Goal: Check status

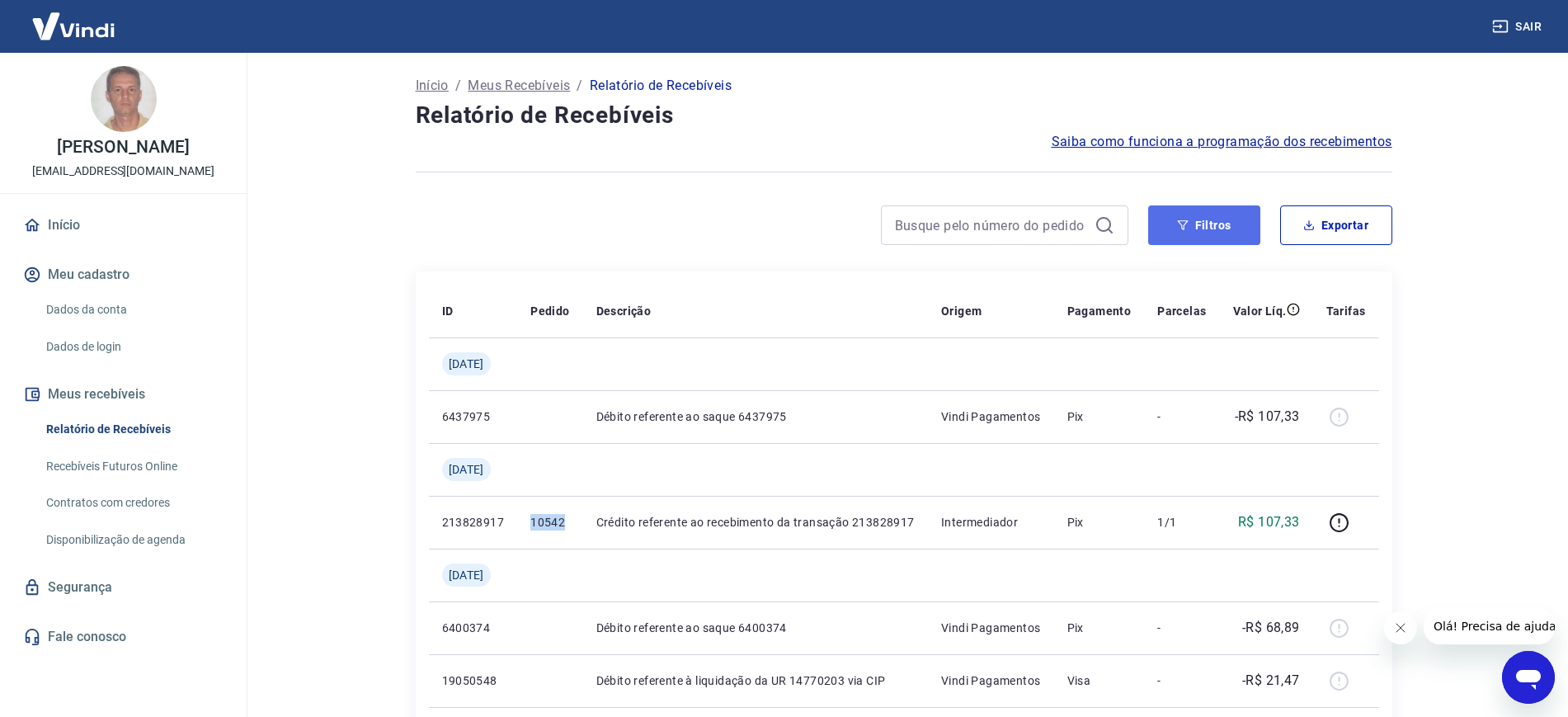
click at [1211, 230] on button "Filtros" at bounding box center [1204, 225] width 112 height 40
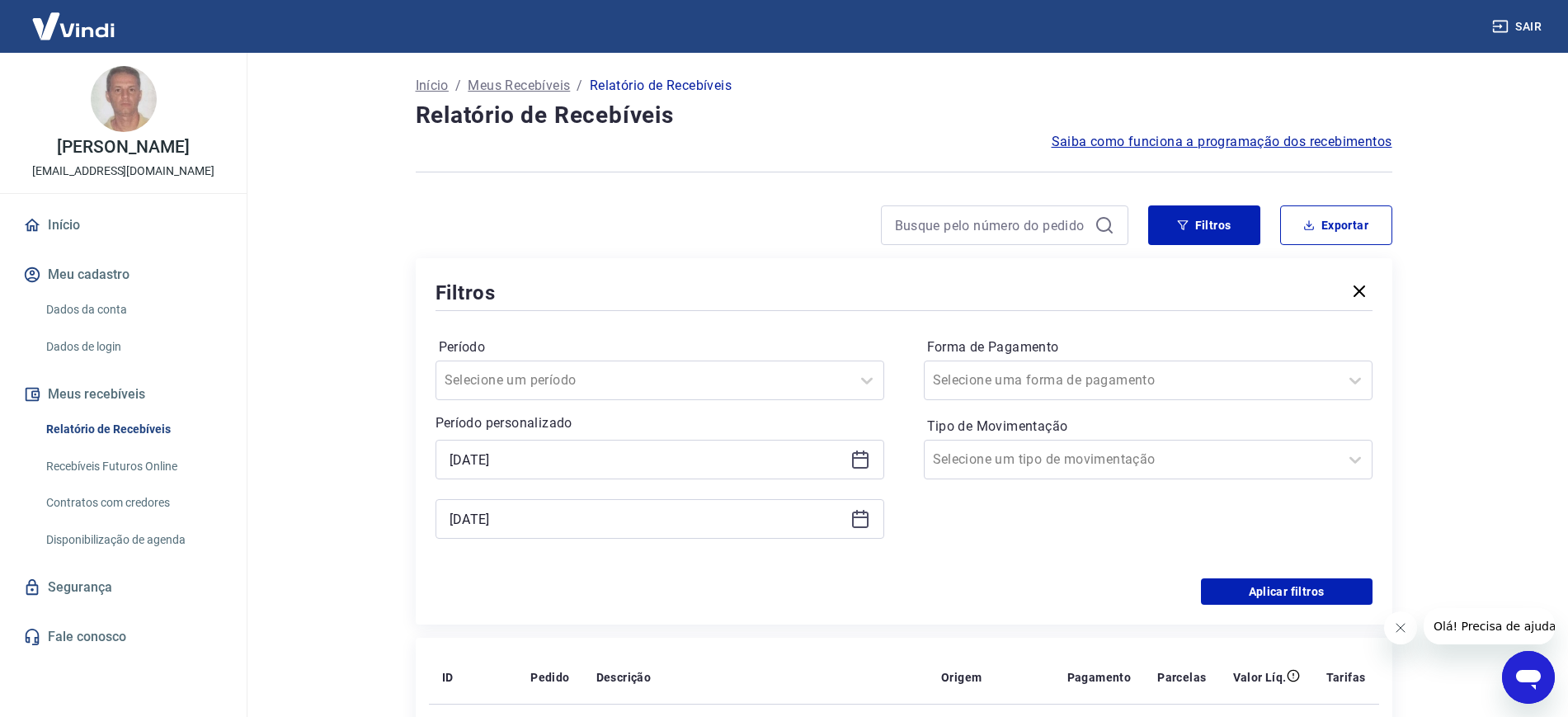
click at [862, 450] on icon at bounding box center [860, 459] width 19 height 19
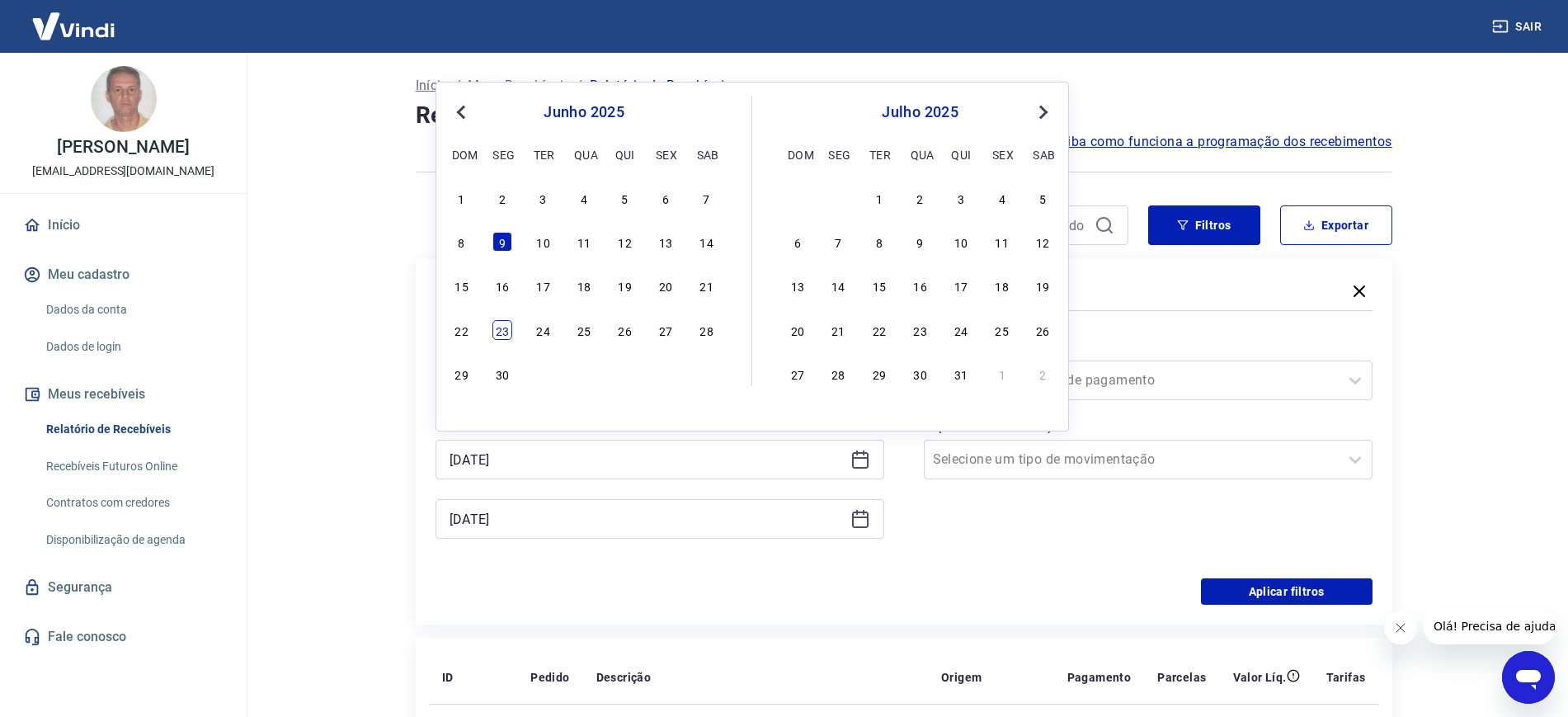
click at [511, 339] on div "22 23 24 25 26 27 28" at bounding box center [584, 329] width 269 height 24
click at [507, 337] on div "23" at bounding box center [502, 330] width 19 height 19
type input "[DATE]"
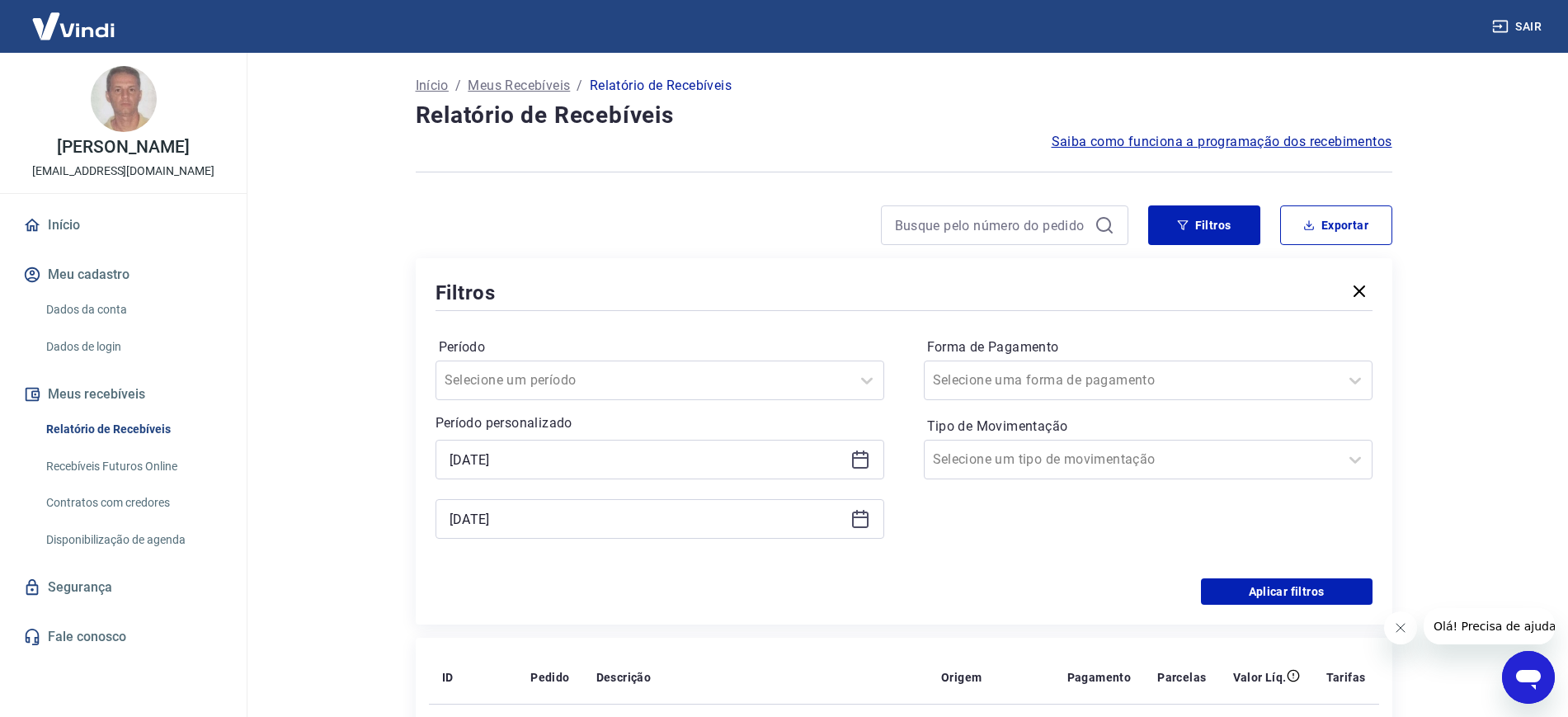
click at [855, 516] on icon at bounding box center [860, 518] width 19 height 19
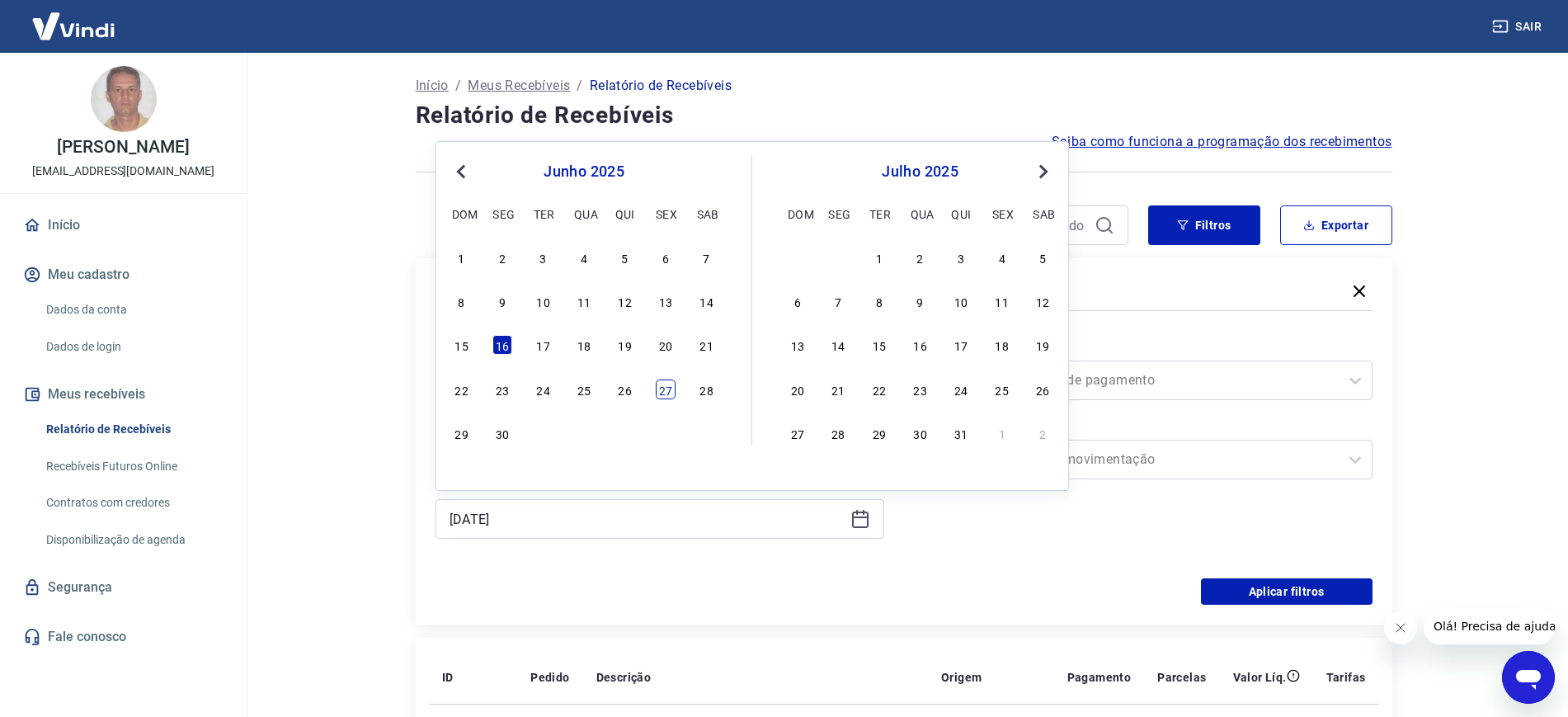
click at [662, 384] on div "27" at bounding box center [666, 389] width 19 height 19
type input "[DATE]"
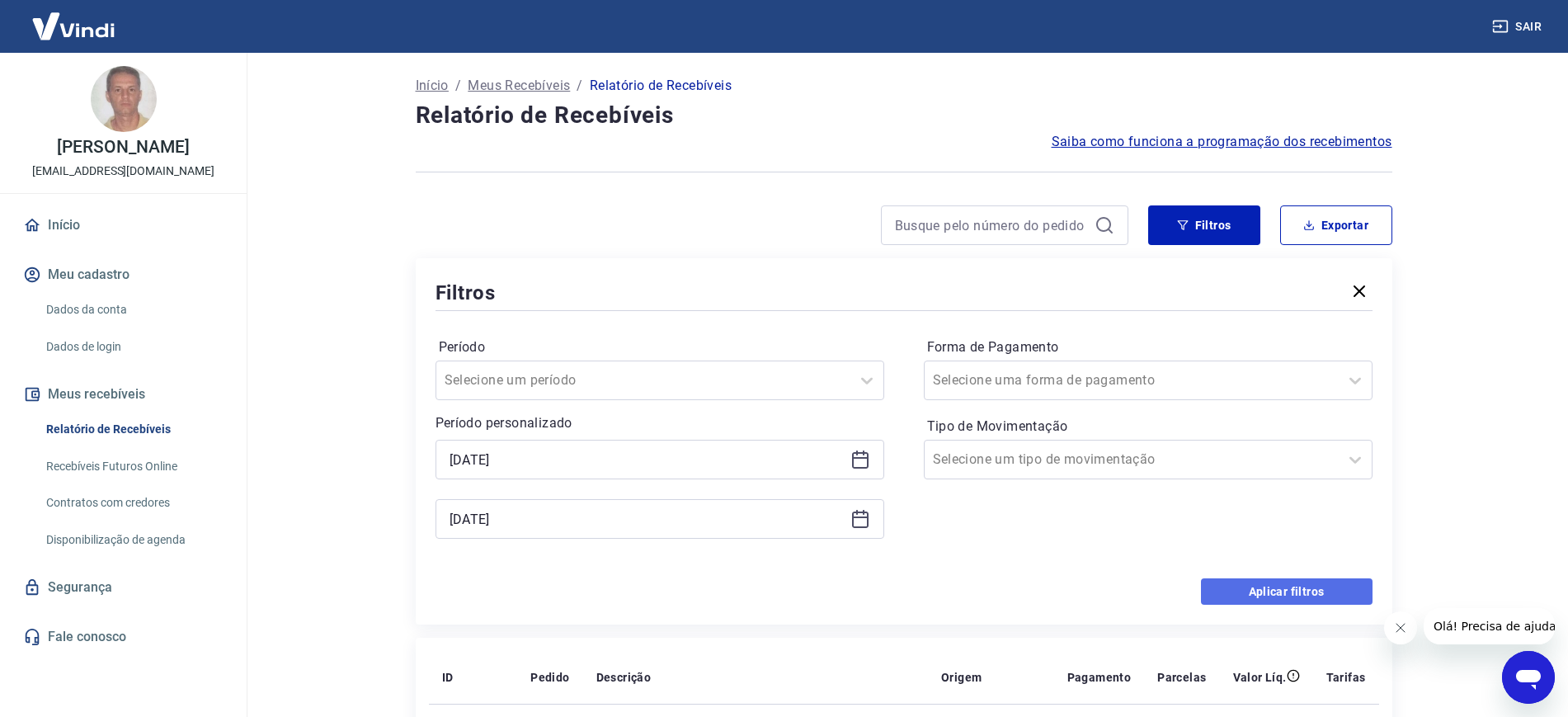
click at [1235, 585] on button "Aplicar filtros" at bounding box center [1286, 592] width 171 height 26
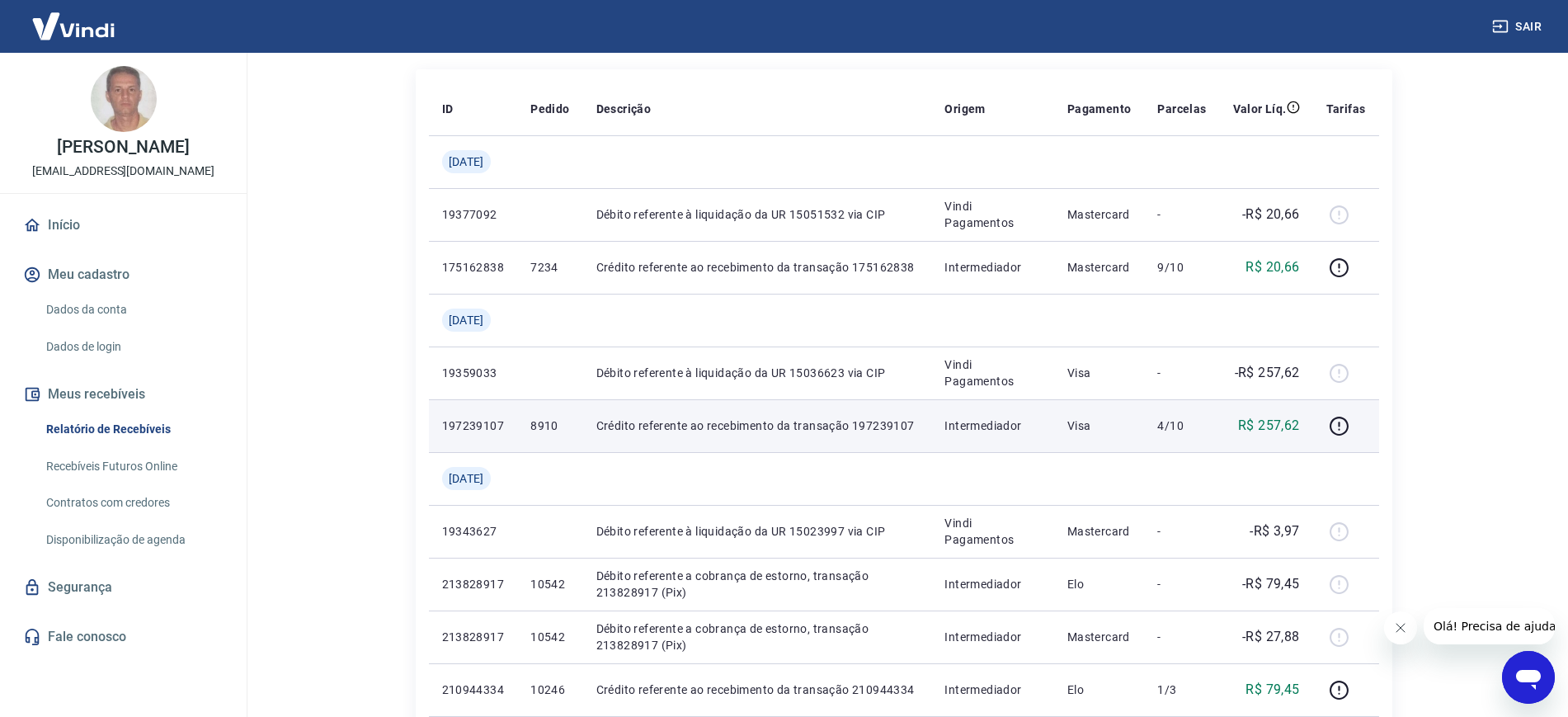
scroll to position [207, 0]
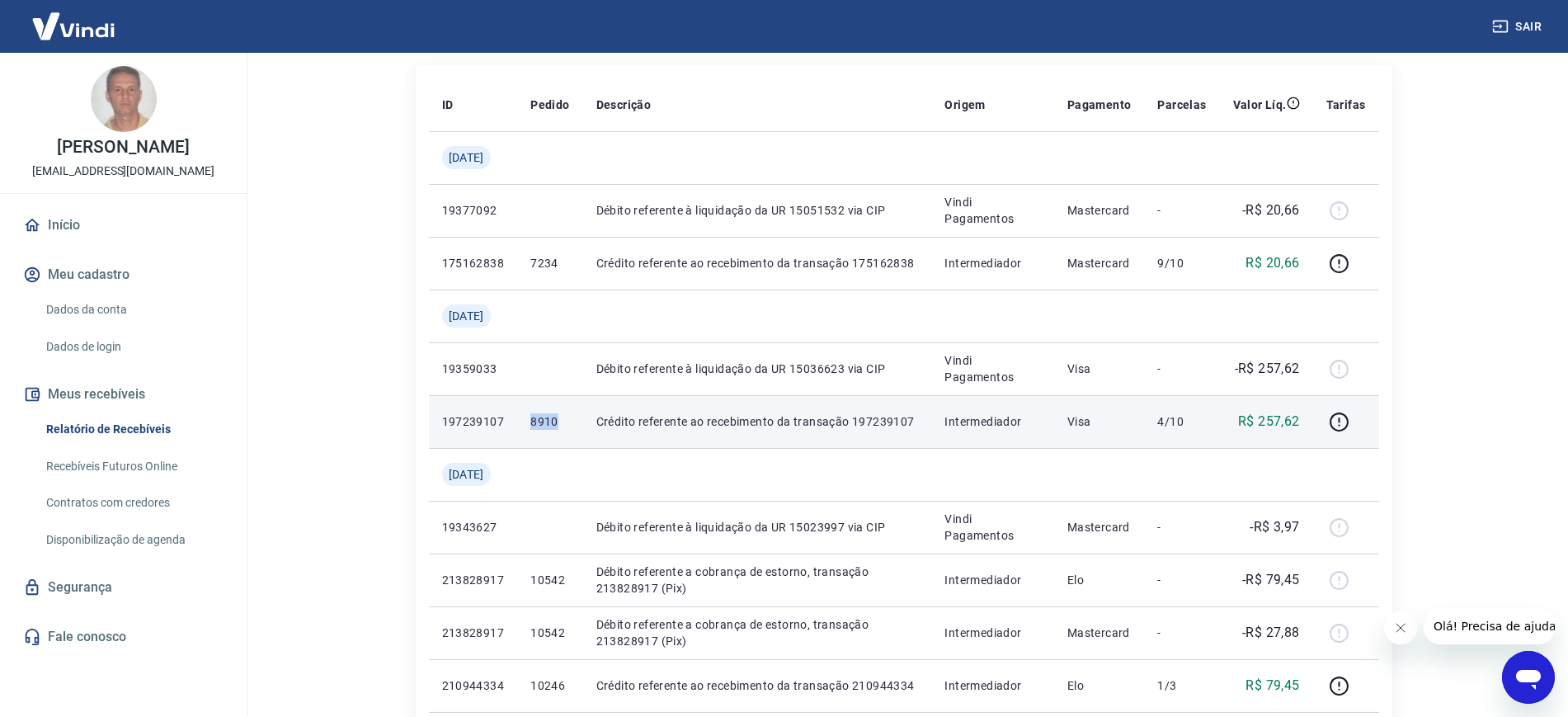
drag, startPoint x: 541, startPoint y: 420, endPoint x: 567, endPoint y: 421, distance: 26.0
click at [567, 421] on td "8910" at bounding box center [550, 422] width 65 height 53
copy p "8910"
